Goal: Navigation & Orientation: Find specific page/section

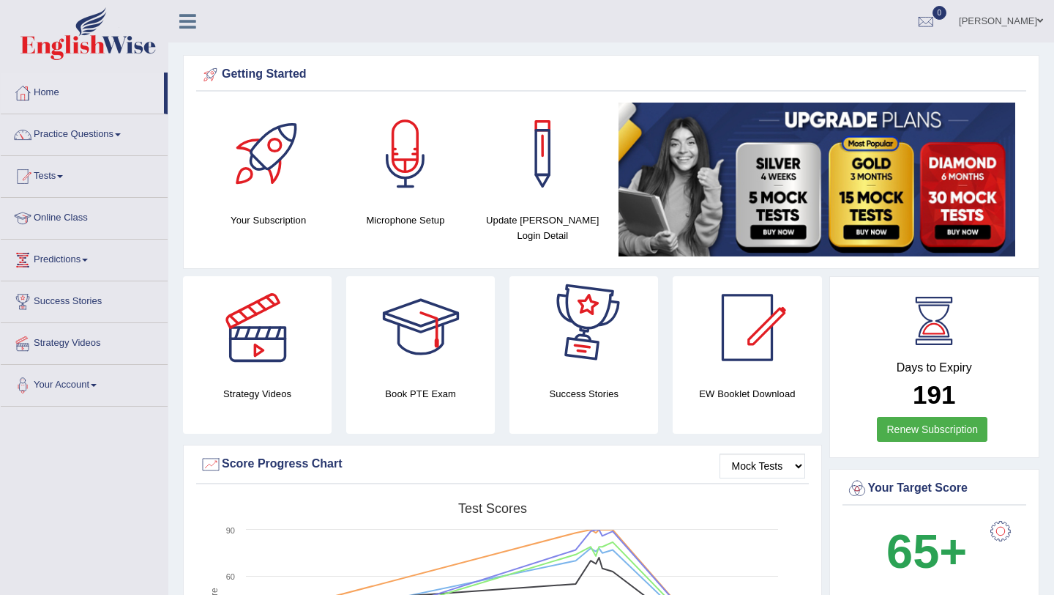
click at [1030, 18] on link "[PERSON_NAME]" at bounding box center [1001, 19] width 106 height 38
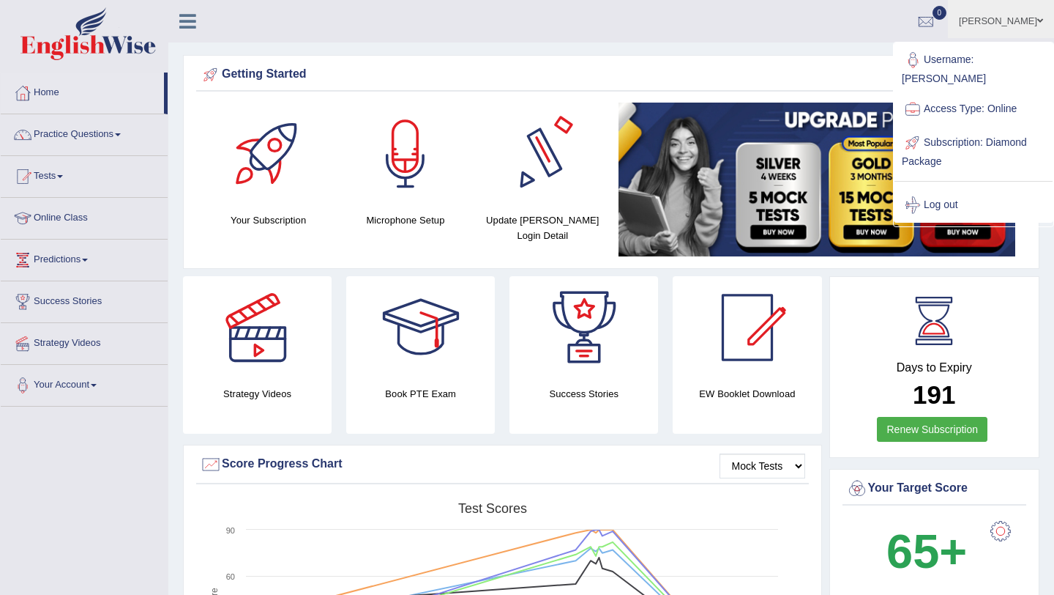
click at [536, 72] on div "Getting Started" at bounding box center [611, 75] width 823 height 22
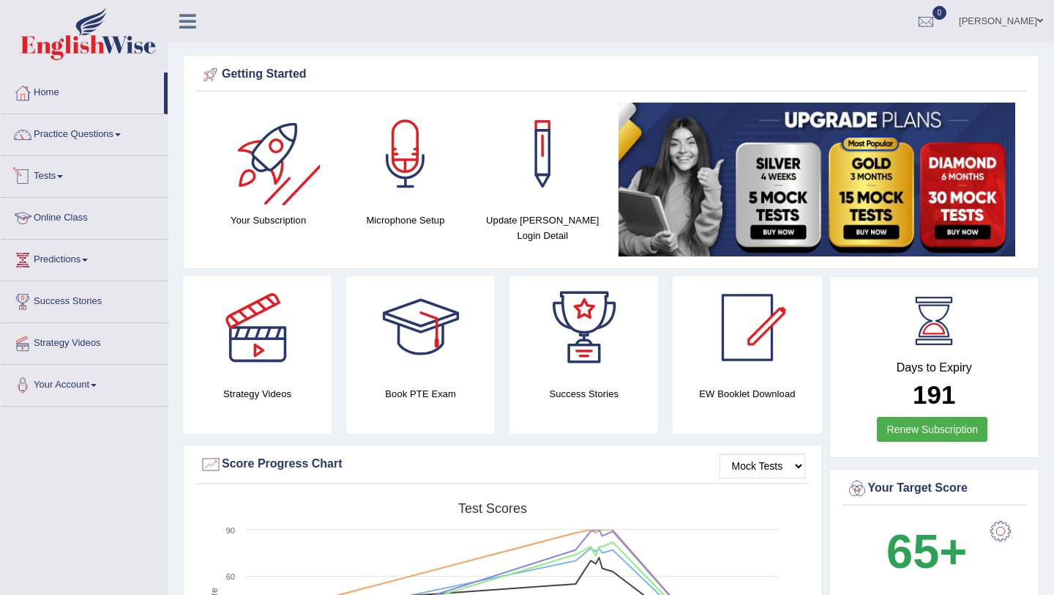
click at [75, 220] on link "Online Class" at bounding box center [84, 216] width 167 height 37
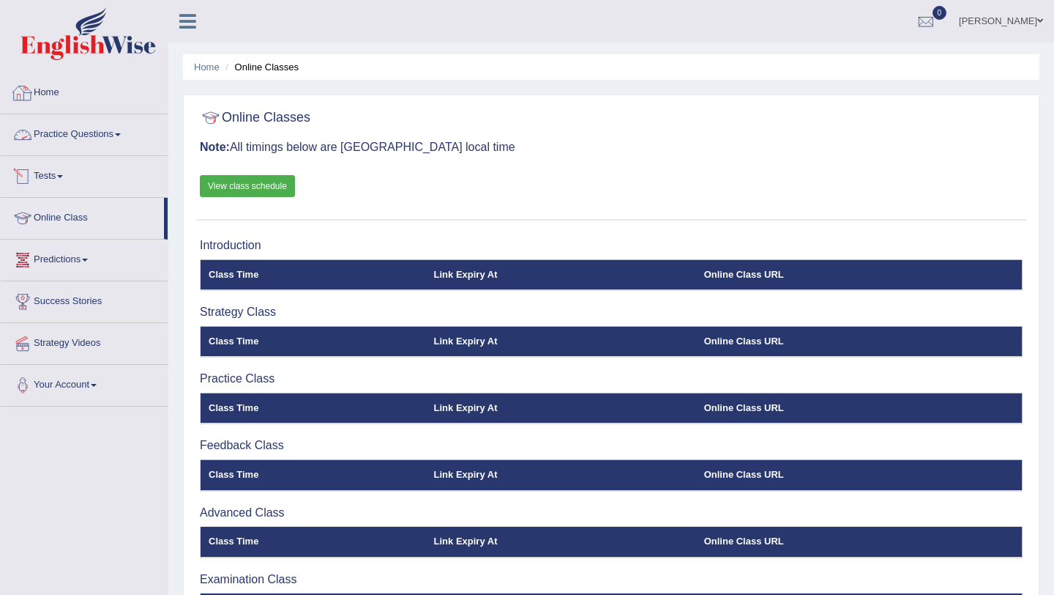
click at [54, 90] on link "Home" at bounding box center [84, 90] width 167 height 37
